Goal: Transaction & Acquisition: Purchase product/service

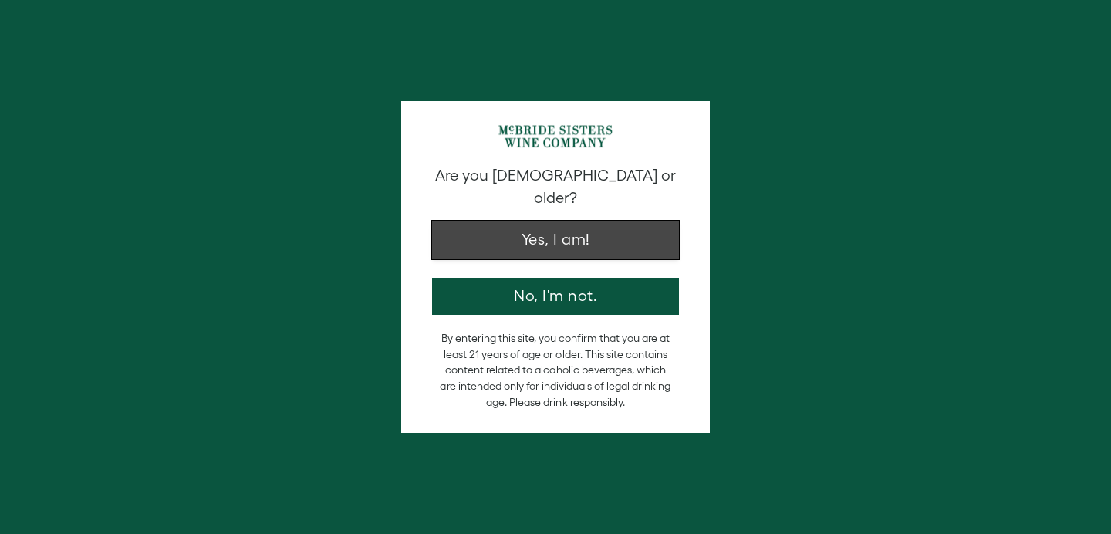
click at [645, 221] on button "Yes, I am!" at bounding box center [555, 239] width 247 height 37
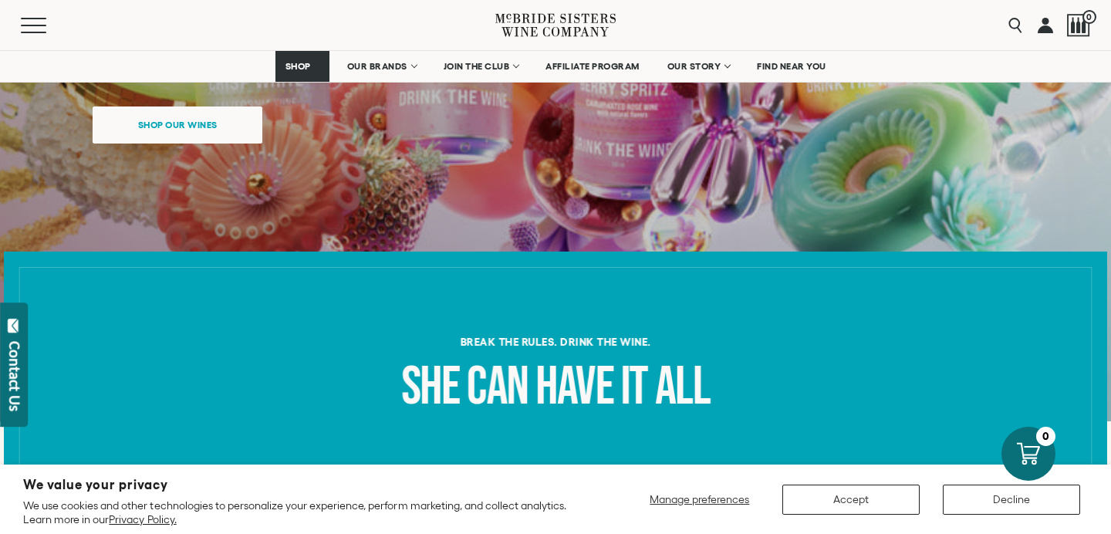
scroll to position [518, 0]
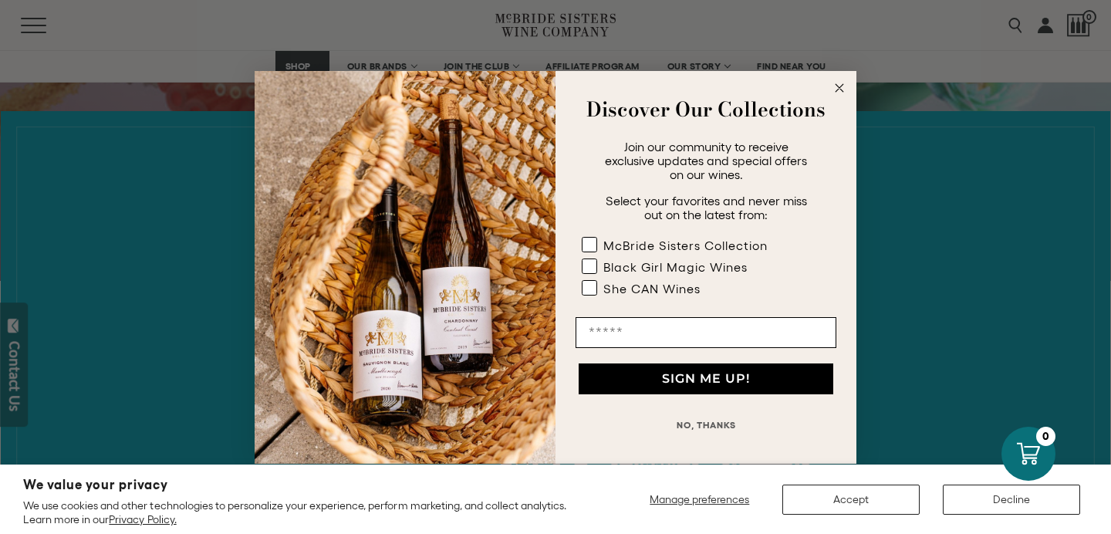
click at [837, 91] on circle "Close dialog" at bounding box center [840, 88] width 18 height 18
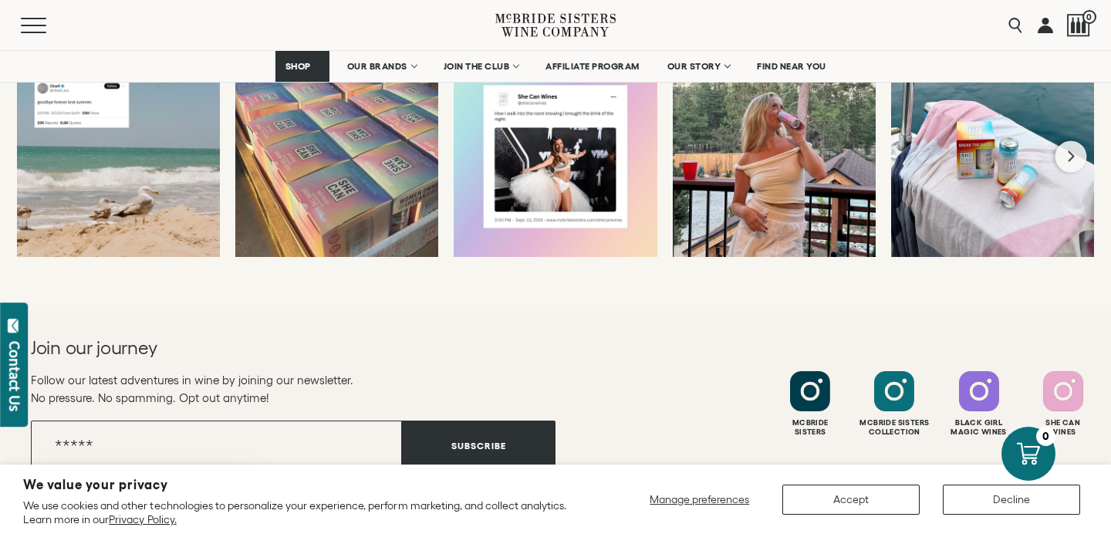
scroll to position [3090, 0]
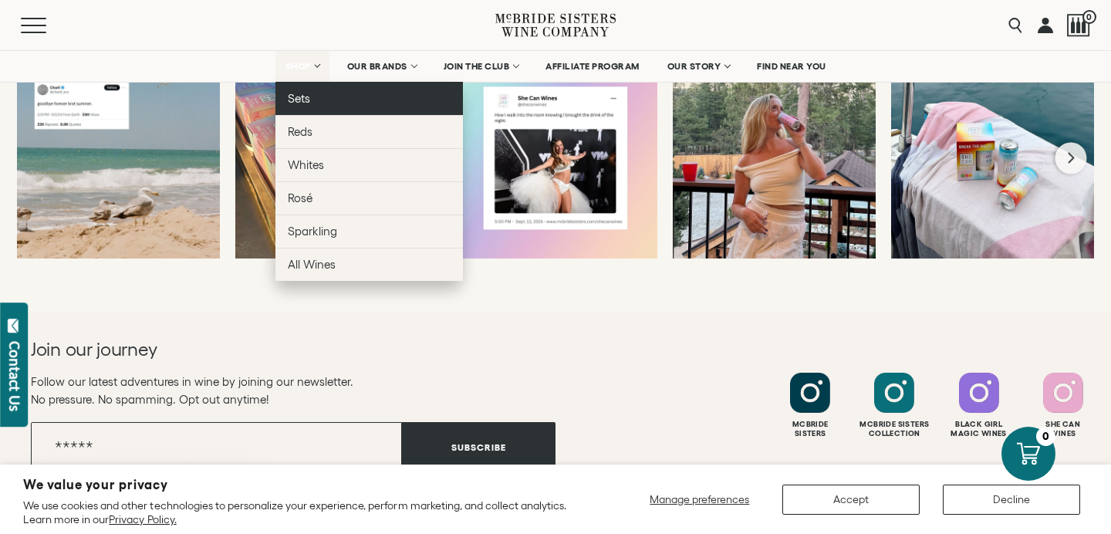
click at [309, 96] on link "Sets" at bounding box center [368, 98] width 187 height 33
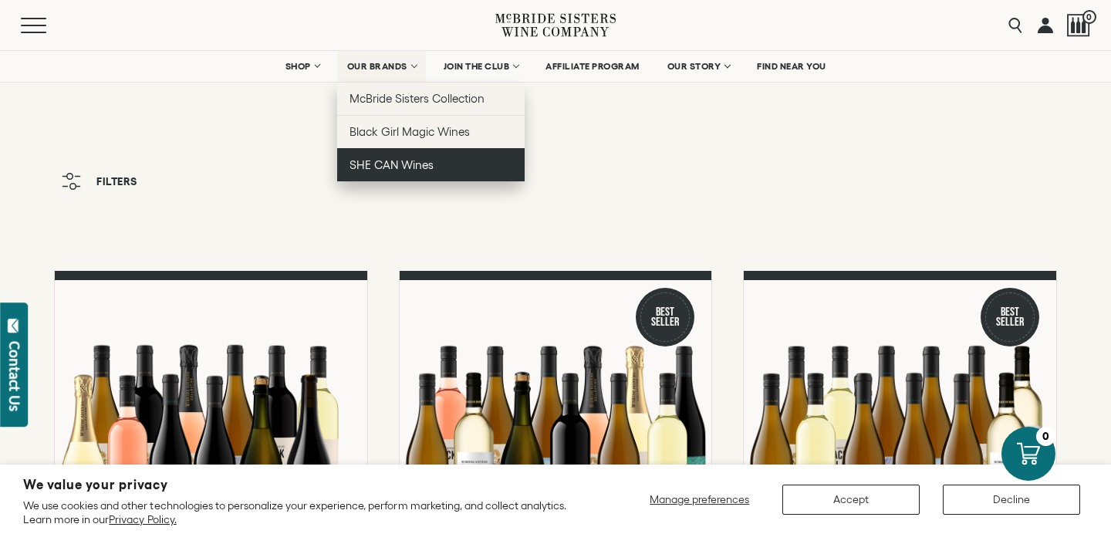
click at [380, 166] on span "SHE CAN Wines" at bounding box center [391, 164] width 84 height 13
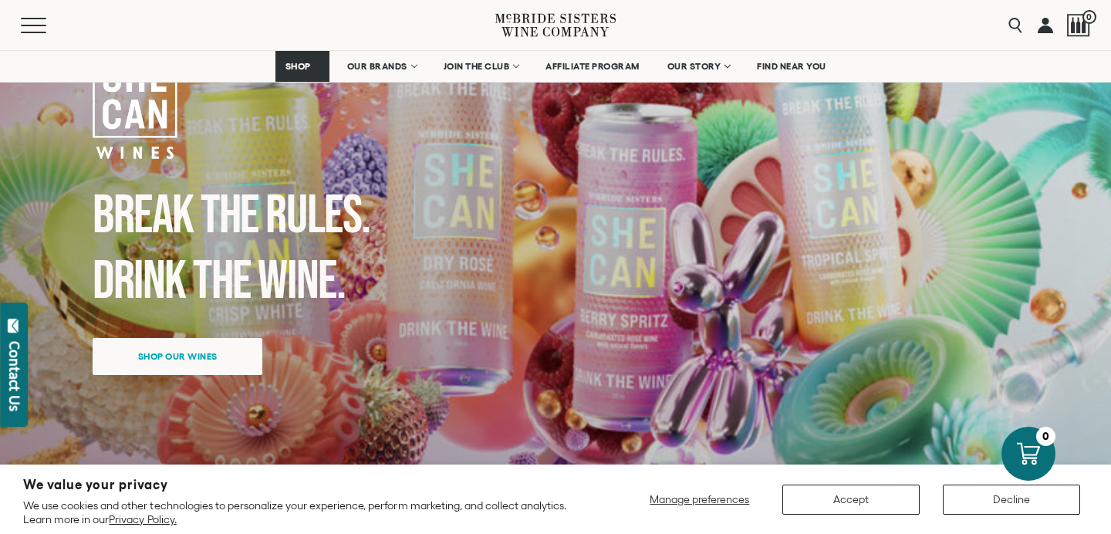
scroll to position [146, 0]
